Goal: Task Accomplishment & Management: Use online tool/utility

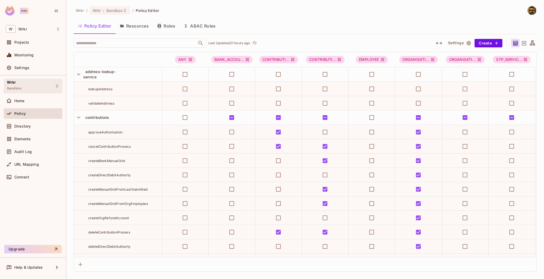
click at [30, 88] on div "Wrkr Sandbox" at bounding box center [33, 86] width 59 height 15
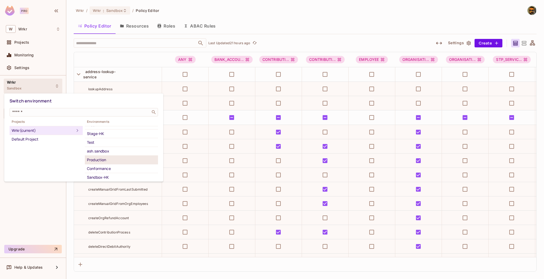
scroll to position [50, 0]
click at [103, 149] on div "Production" at bounding box center [121, 151] width 69 height 6
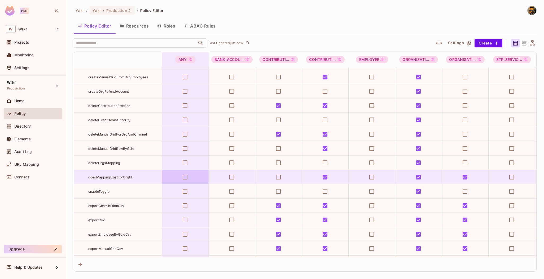
scroll to position [0, 0]
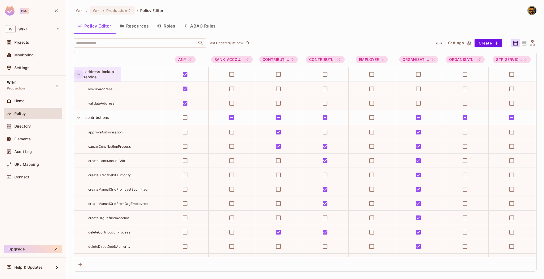
click at [78, 77] on icon "button" at bounding box center [78, 74] width 7 height 7
